Goal: Information Seeking & Learning: Learn about a topic

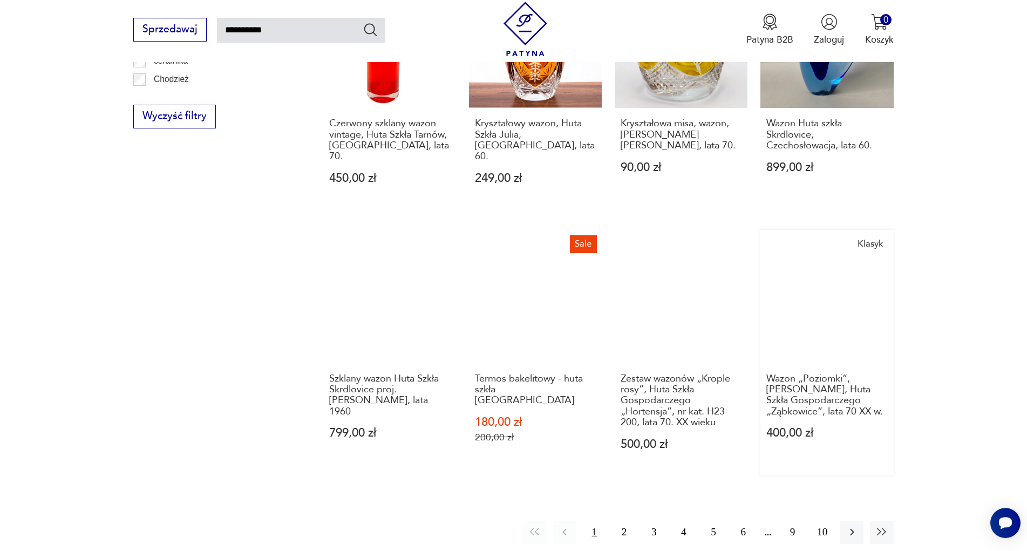
scroll to position [888, 0]
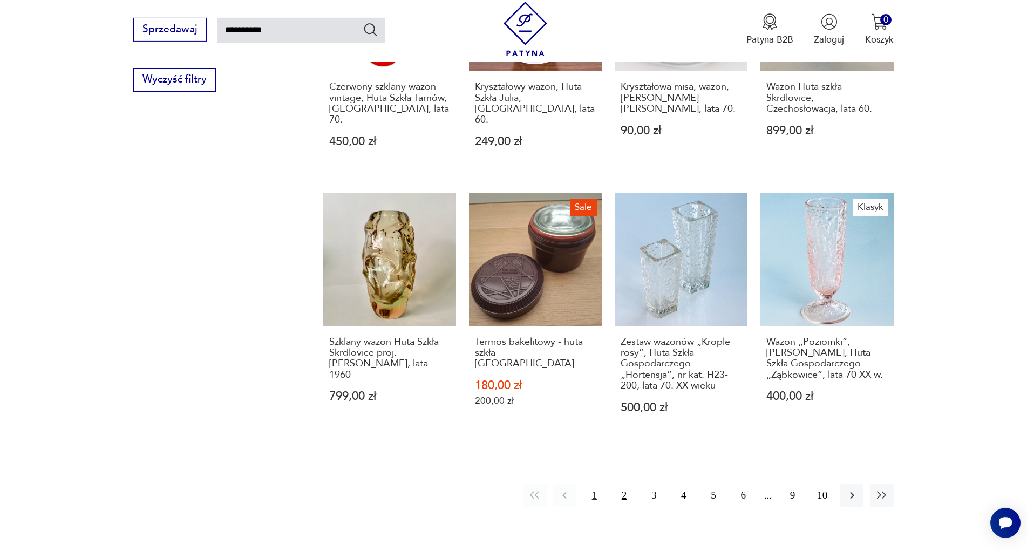
click at [629, 484] on button "2" at bounding box center [624, 495] width 23 height 23
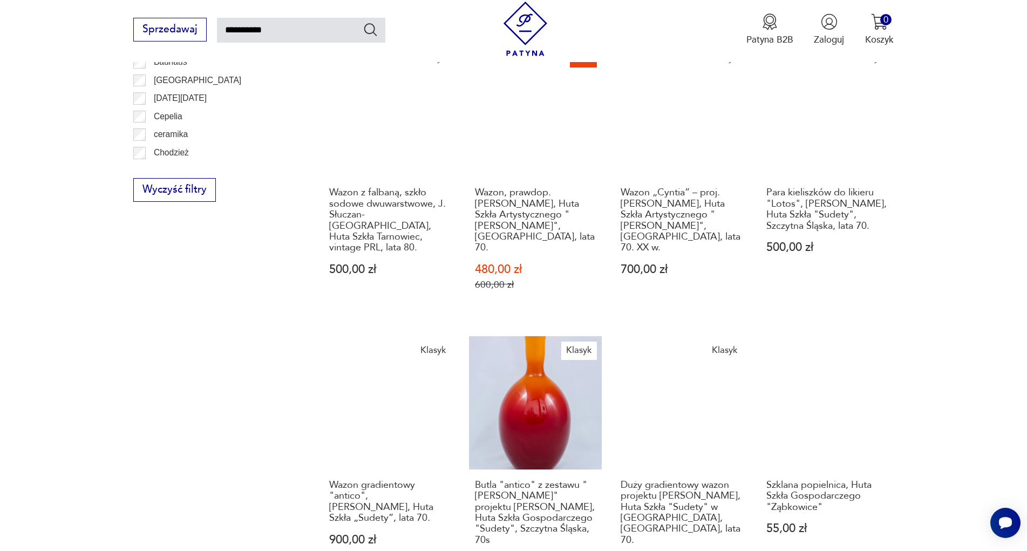
scroll to position [1053, 0]
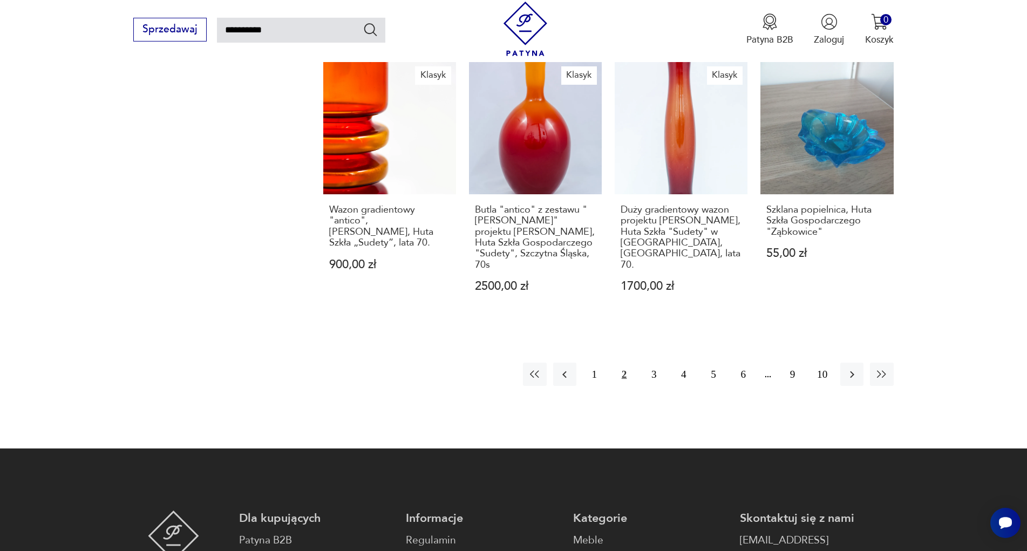
click at [621, 363] on button "2" at bounding box center [624, 374] width 23 height 23
click at [653, 363] on button "3" at bounding box center [653, 374] width 23 height 23
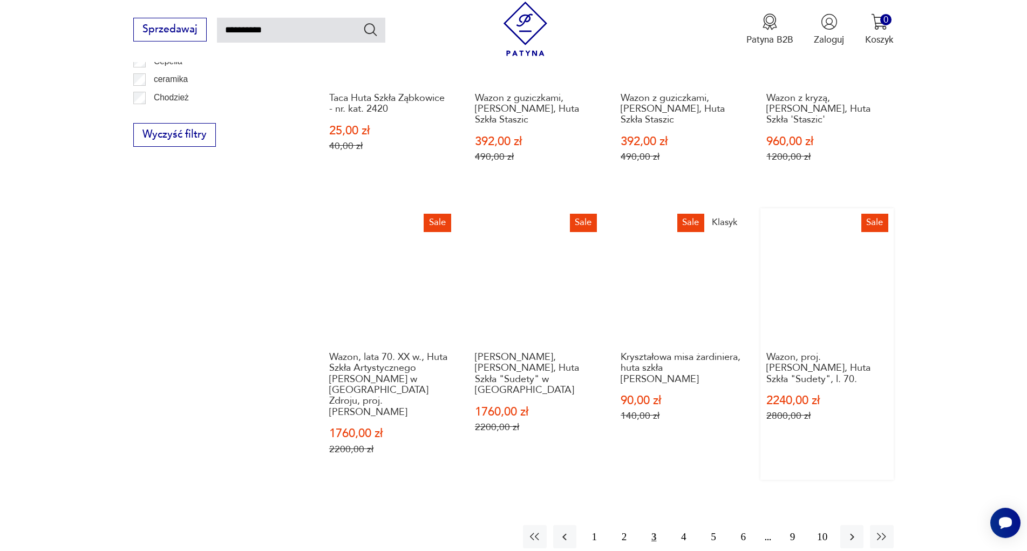
scroll to position [1108, 0]
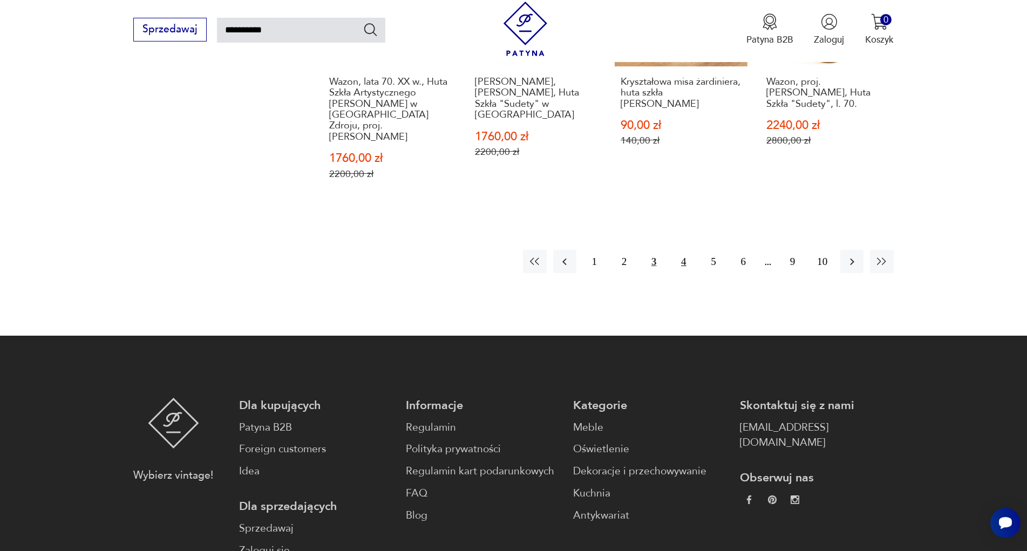
click at [683, 250] on button "4" at bounding box center [683, 261] width 23 height 23
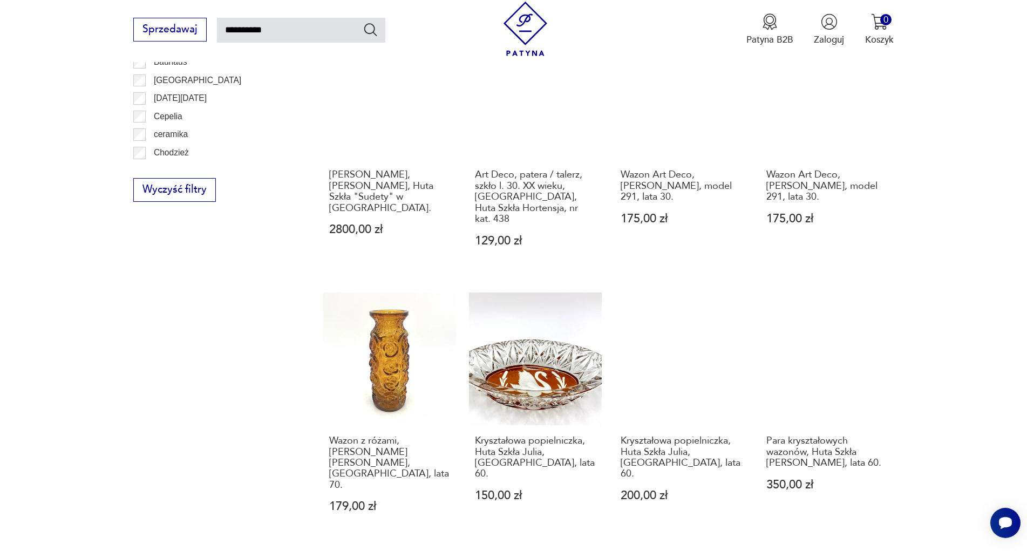
scroll to position [1108, 0]
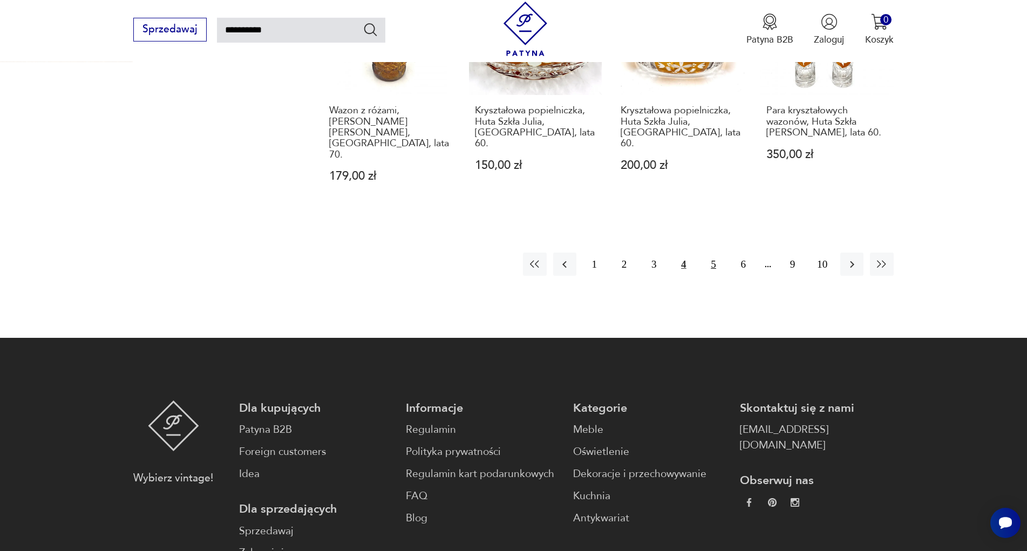
click at [718, 253] on button "5" at bounding box center [713, 264] width 23 height 23
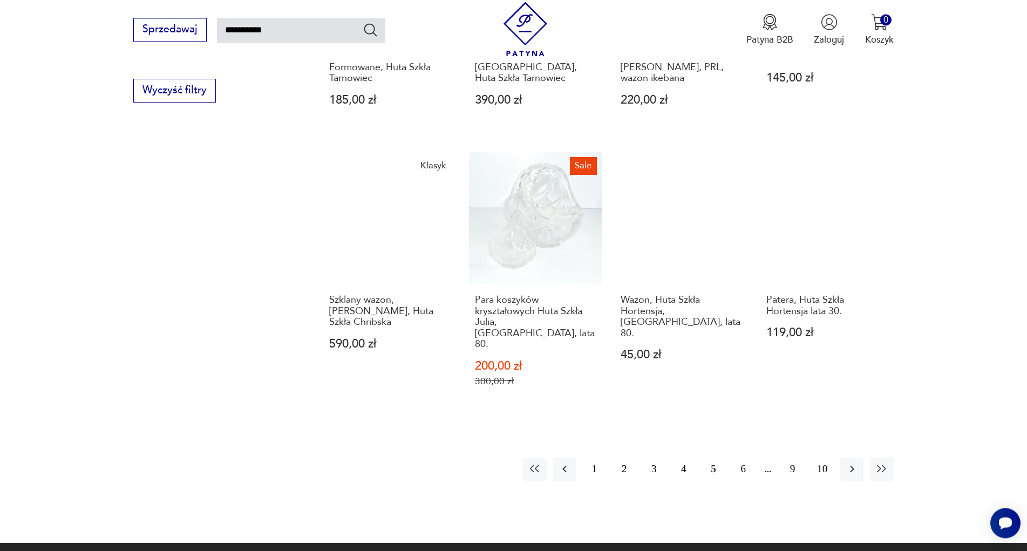
scroll to position [888, 0]
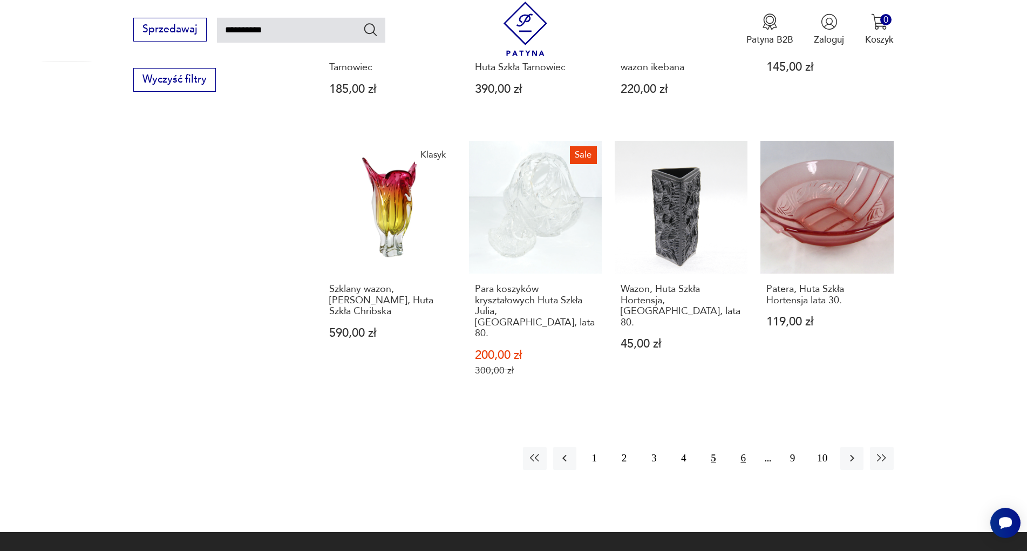
click at [739, 447] on button "6" at bounding box center [743, 458] width 23 height 23
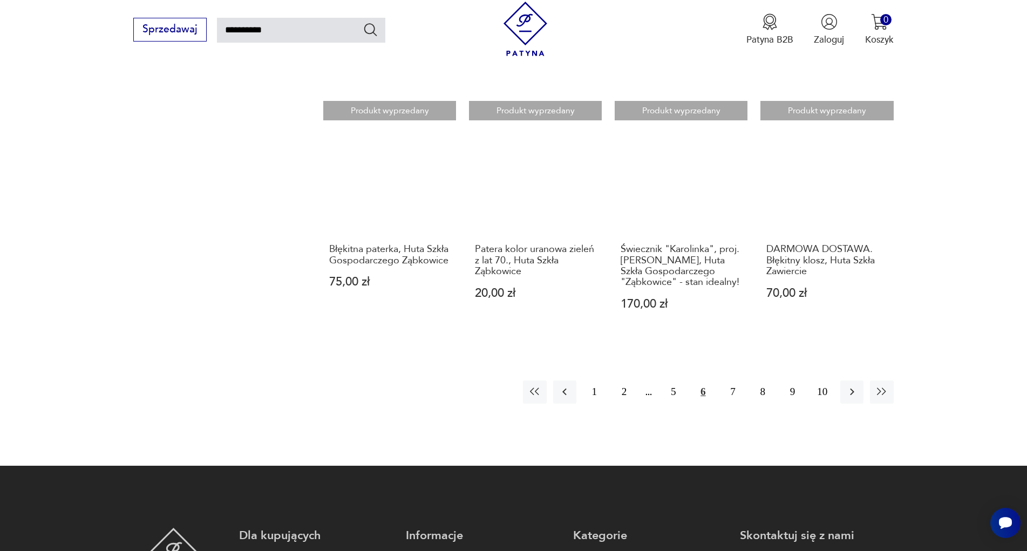
scroll to position [940, 0]
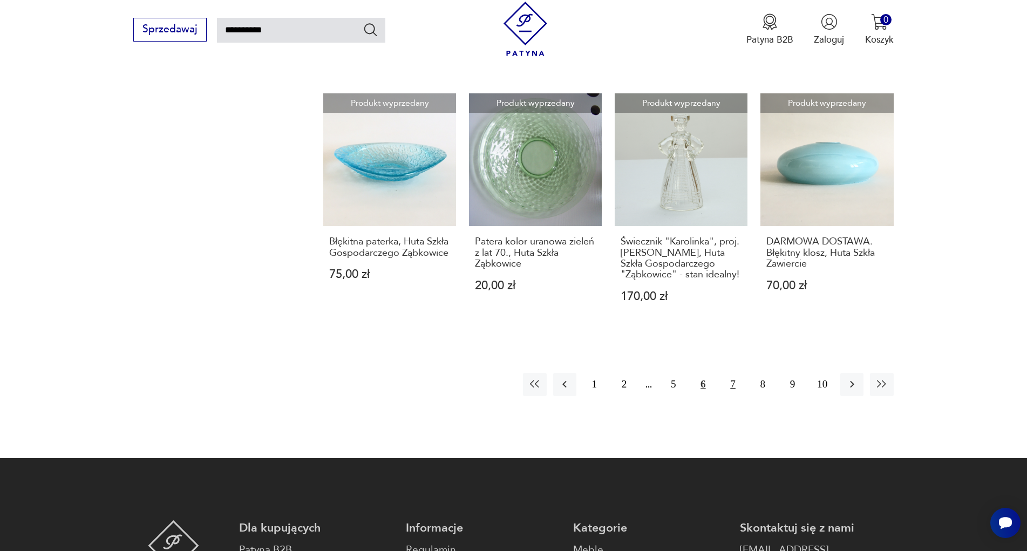
click at [734, 376] on button "7" at bounding box center [733, 384] width 23 height 23
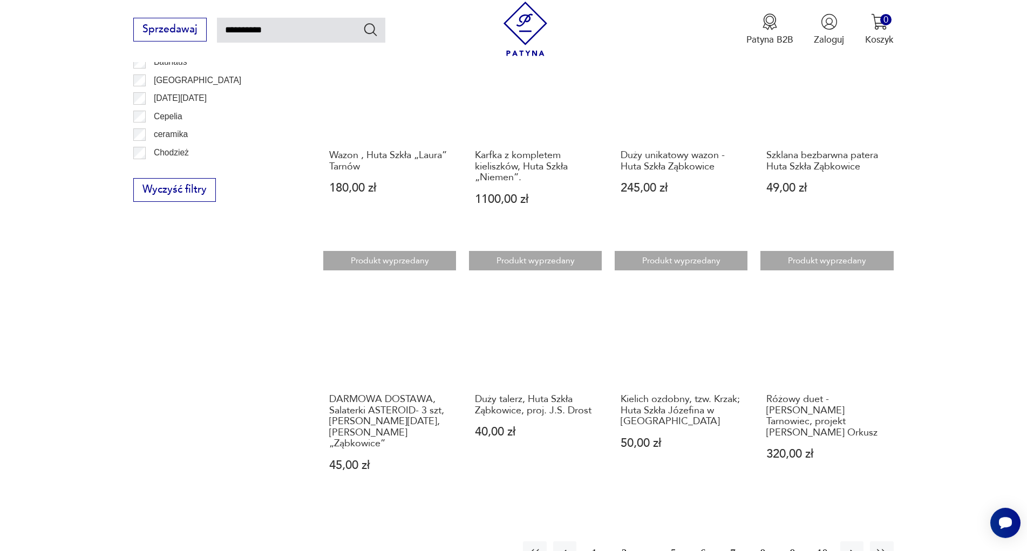
scroll to position [998, 0]
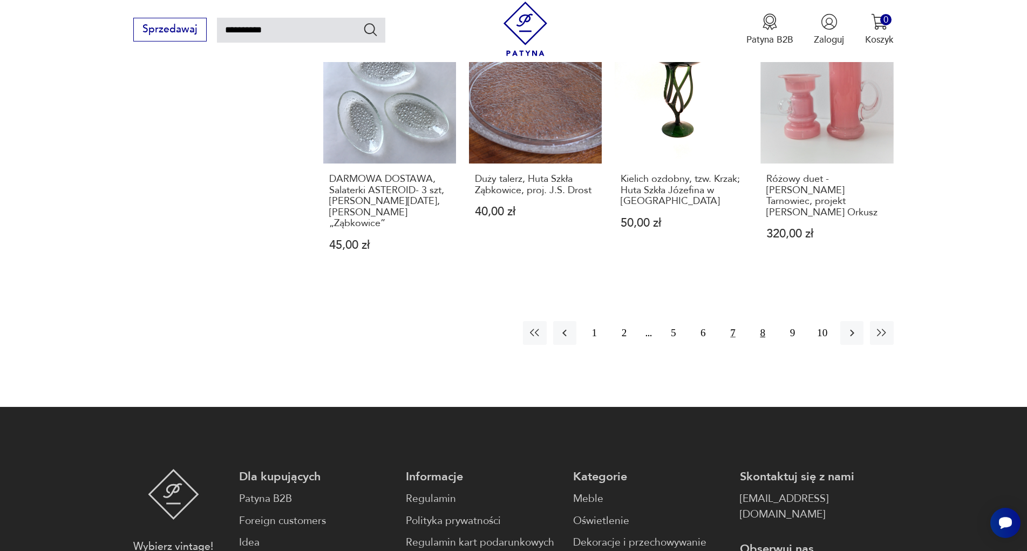
click at [762, 321] on button "8" at bounding box center [762, 332] width 23 height 23
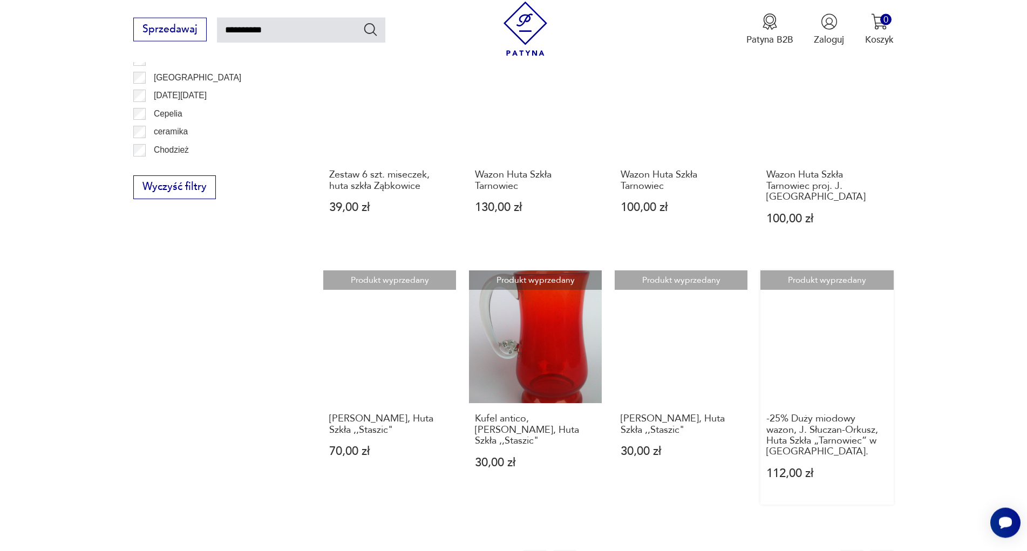
scroll to position [833, 0]
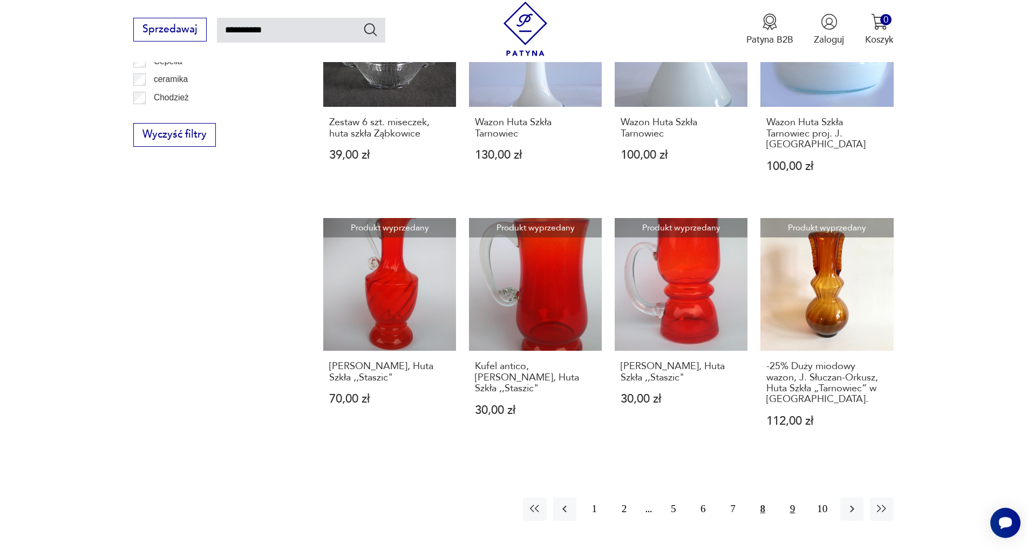
click at [791, 498] on button "9" at bounding box center [792, 509] width 23 height 23
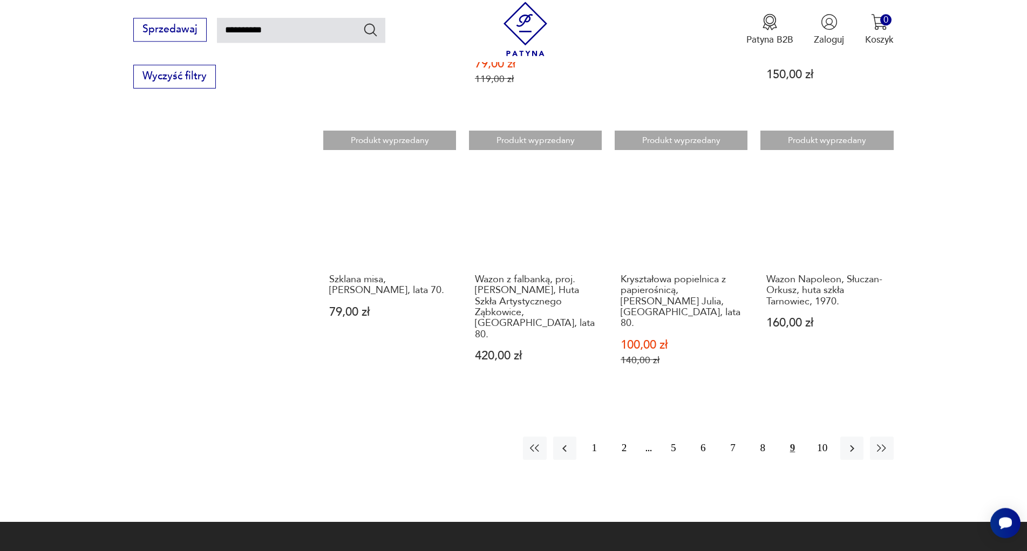
scroll to position [888, 0]
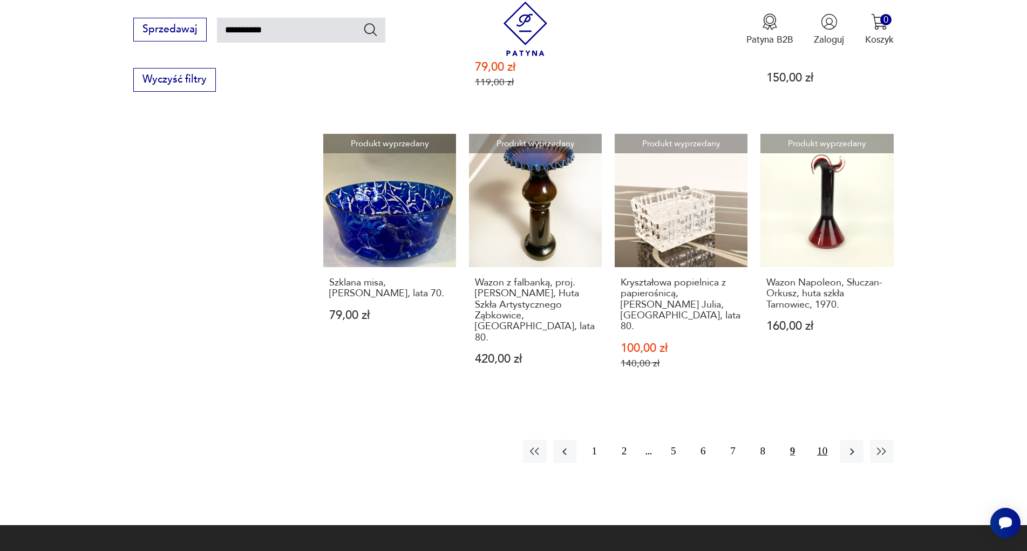
click at [821, 440] on button "10" at bounding box center [822, 451] width 23 height 23
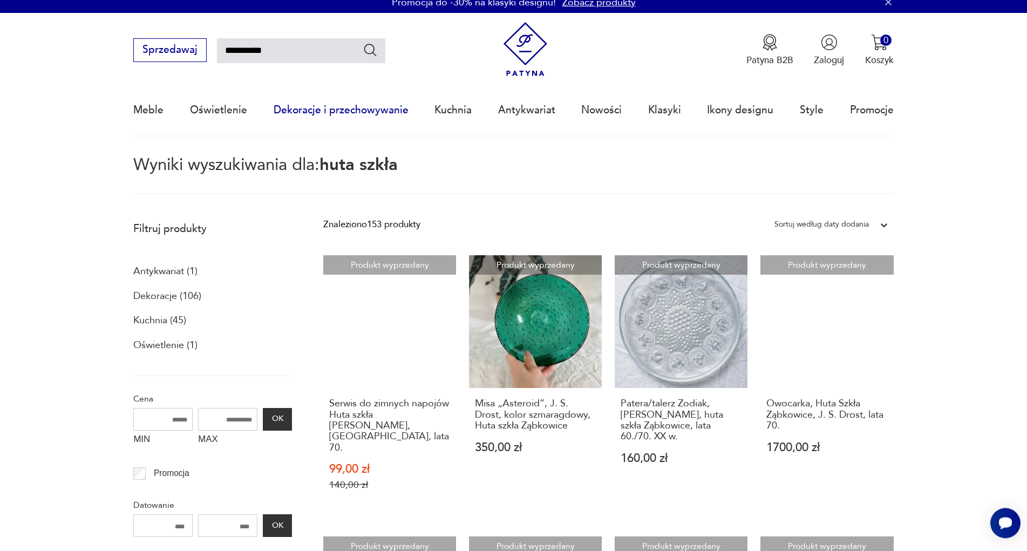
scroll to position [7, 0]
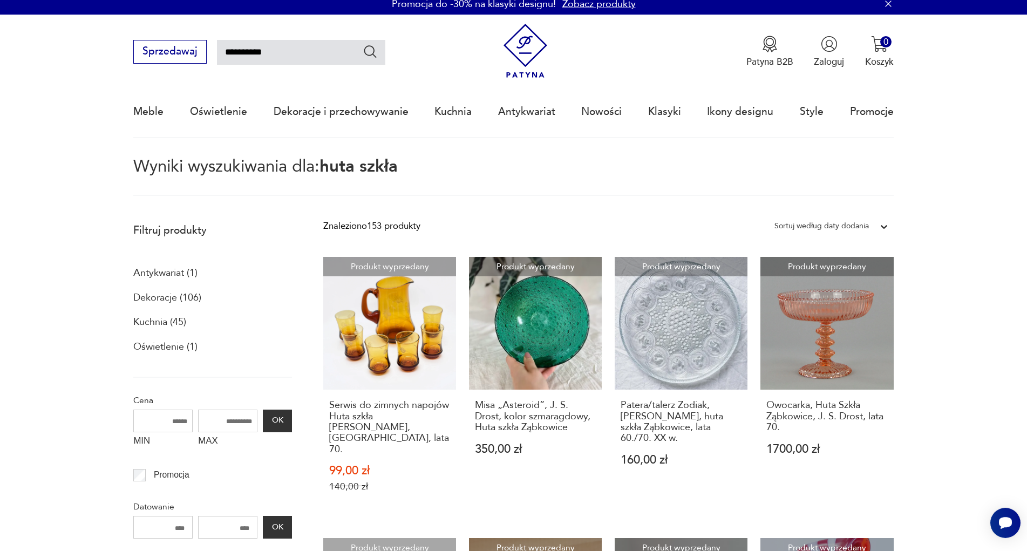
drag, startPoint x: 287, startPoint y: 59, endPoint x: 154, endPoint y: 49, distance: 133.2
click at [217, 49] on input "**********" at bounding box center [301, 52] width 168 height 25
type input "*******"
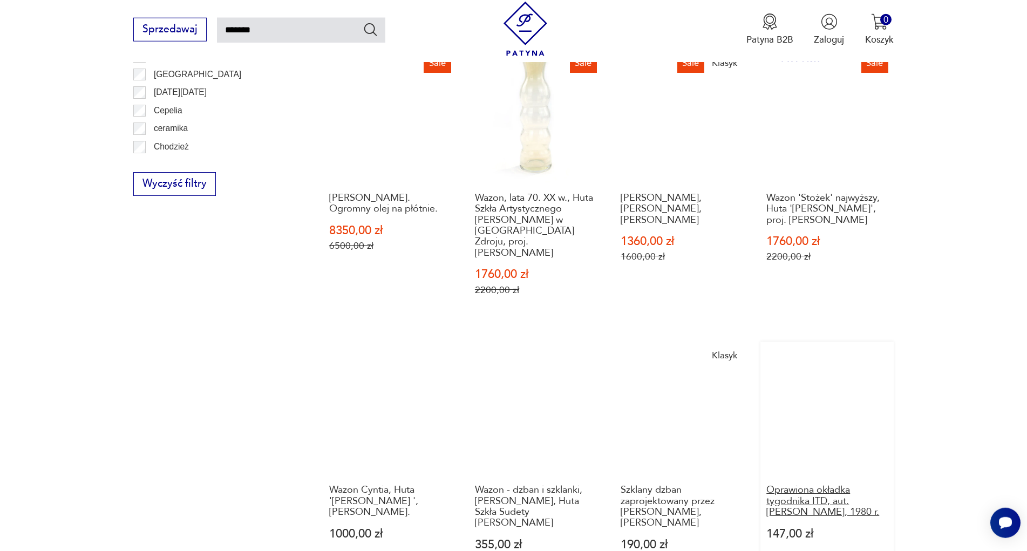
scroll to position [888, 0]
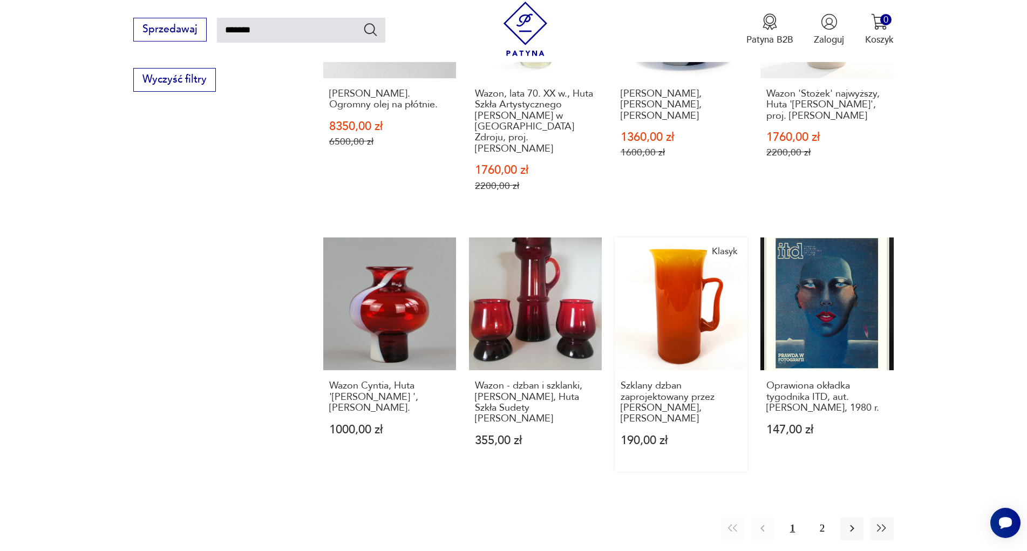
click at [678, 302] on link "Klasyk Szklany dzban zaprojektowany przez [PERSON_NAME], huta [PERSON_NAME] 190…" at bounding box center [681, 355] width 133 height 234
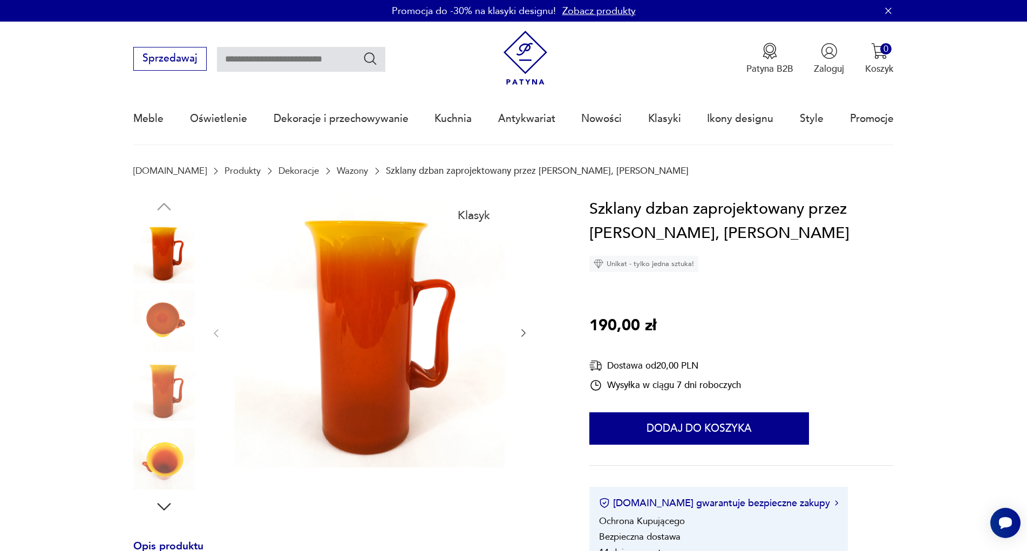
type input "*******"
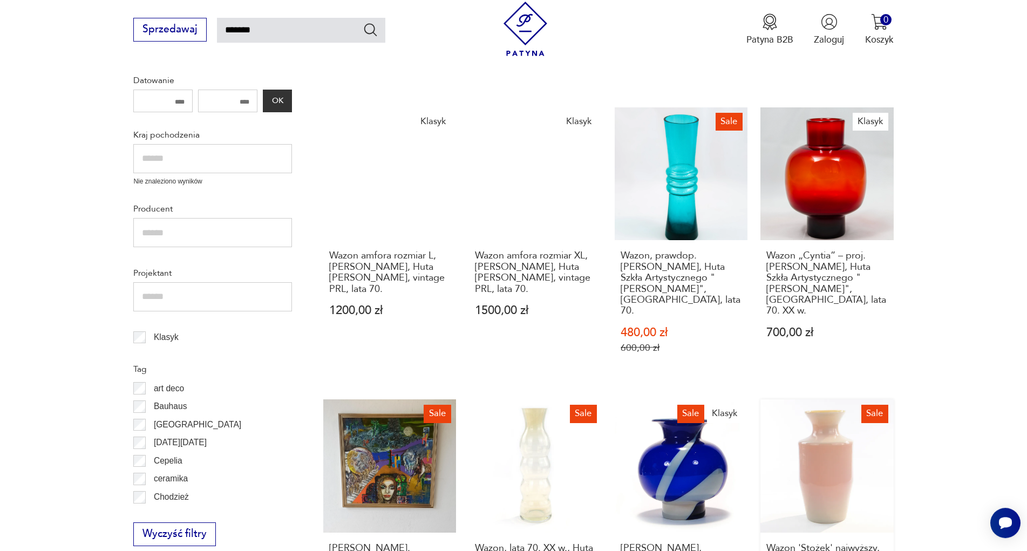
scroll to position [393, 0]
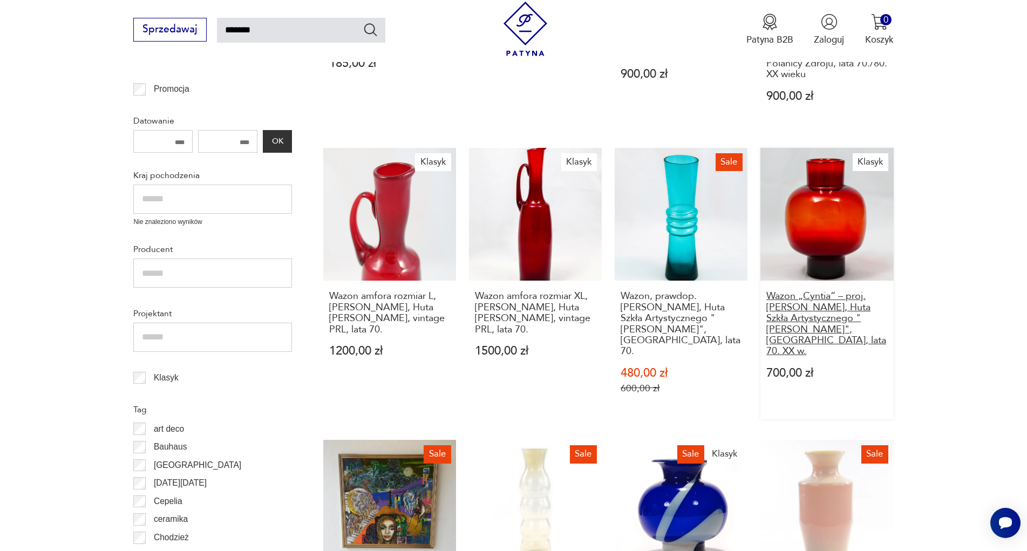
click at [830, 321] on h3 "Wazon „Cyntia” – proj. [PERSON_NAME], Huta Szkła Artystycznego "[PERSON_NAME]",…" at bounding box center [827, 324] width 121 height 66
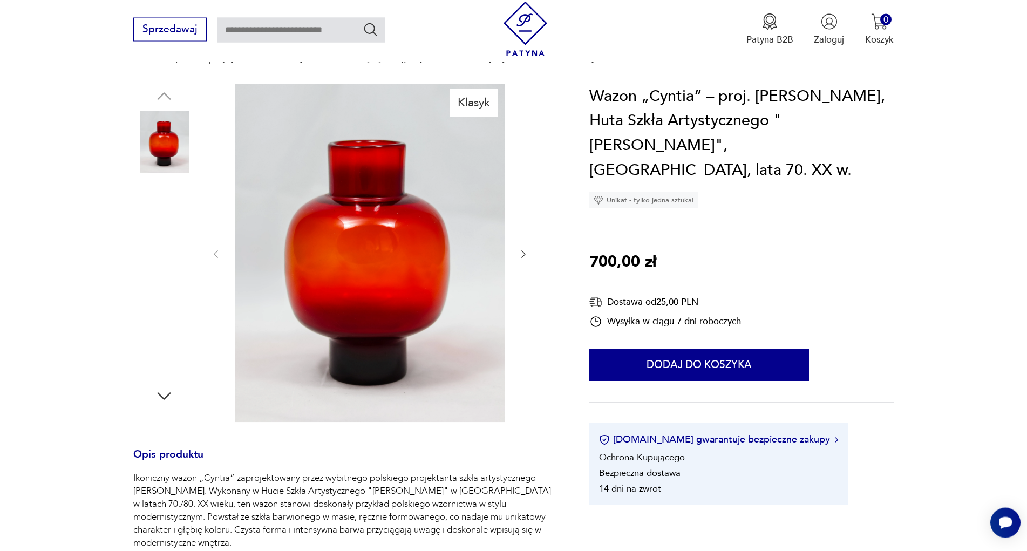
scroll to position [106, 0]
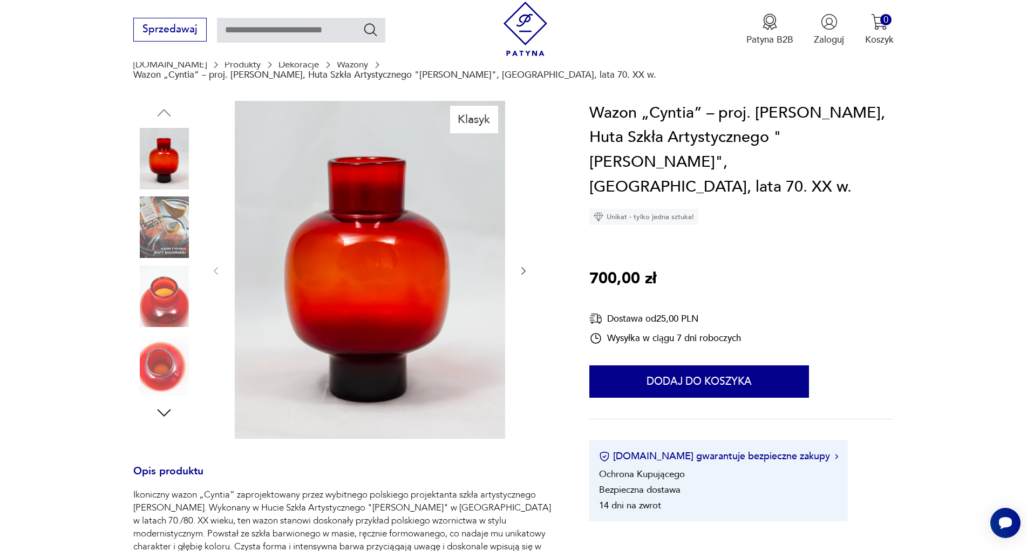
type input "*******"
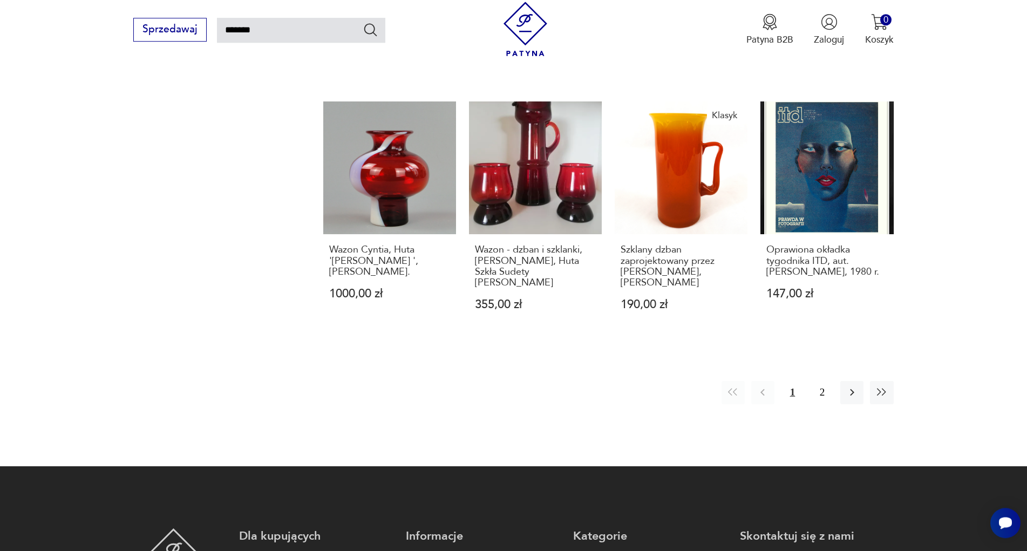
scroll to position [1039, 0]
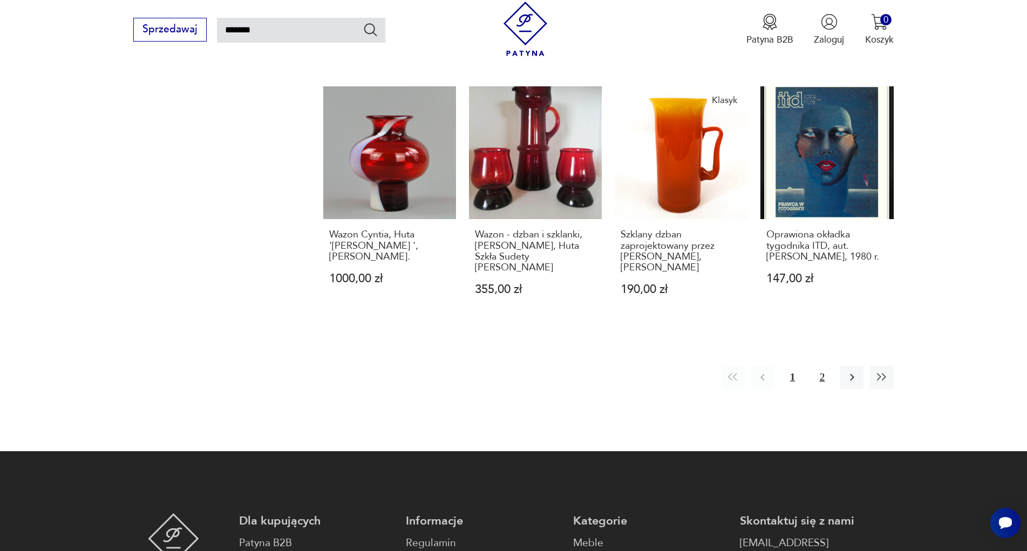
click at [815, 366] on button "2" at bounding box center [822, 377] width 23 height 23
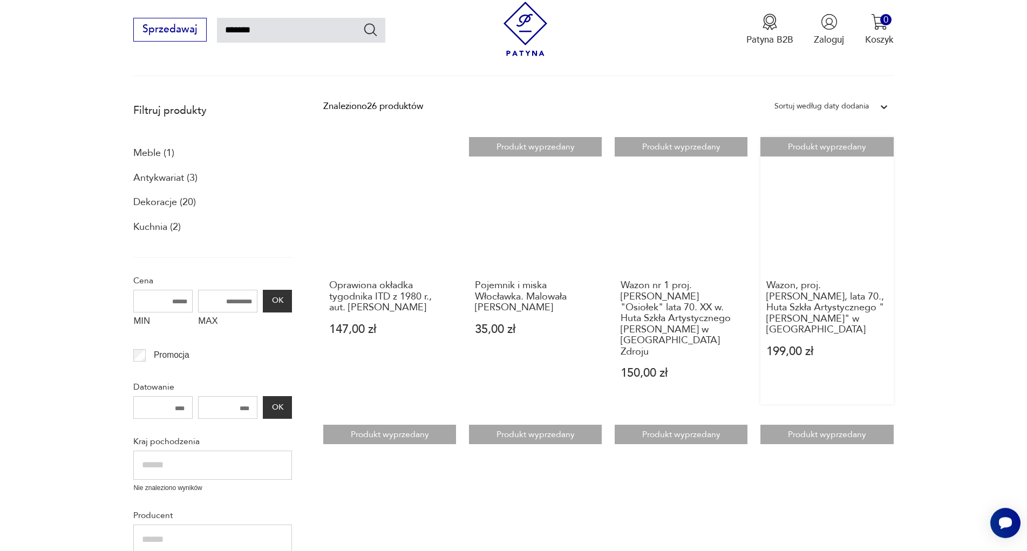
scroll to position [117, 0]
